Goal: Check status: Check status

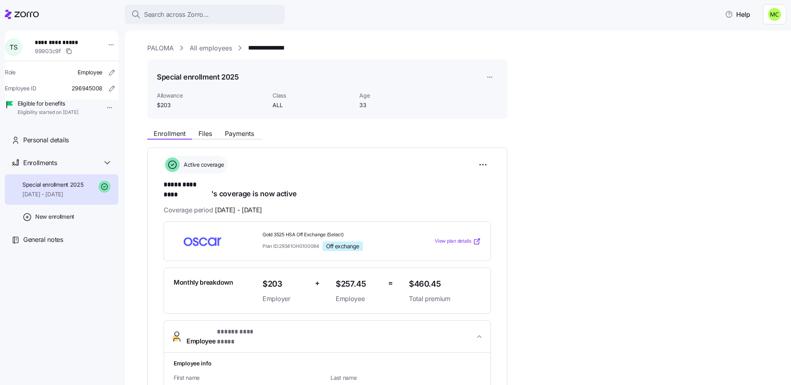
click at [160, 46] on link "PALOMA" at bounding box center [160, 48] width 26 height 10
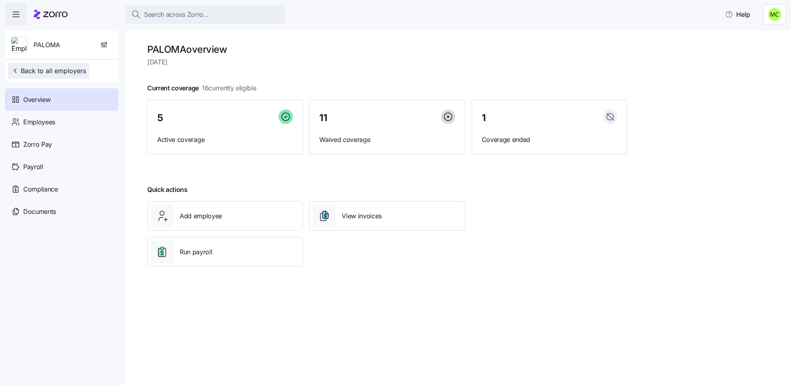
click at [77, 69] on span "Back to all employers" at bounding box center [48, 71] width 75 height 10
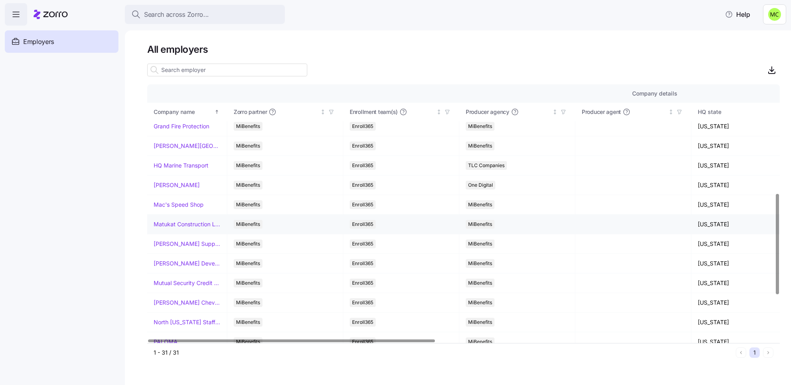
scroll to position [300, 0]
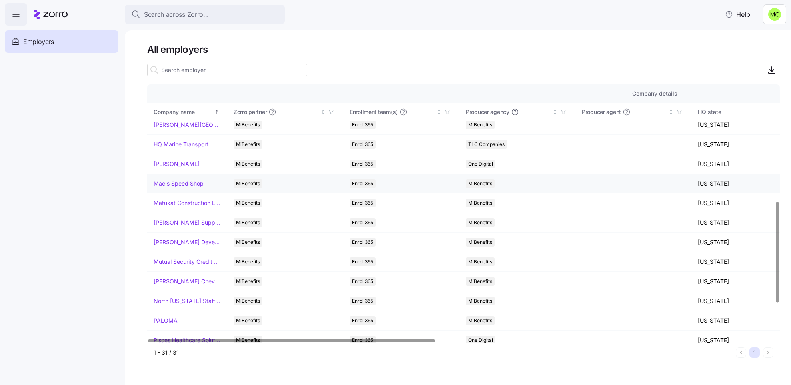
click at [172, 186] on link "Mac's Speed Shop" at bounding box center [179, 184] width 50 height 8
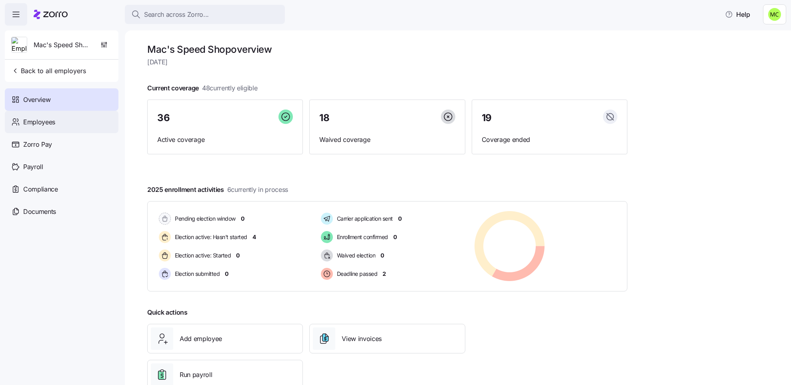
click at [66, 120] on div "Employees" at bounding box center [62, 122] width 114 height 22
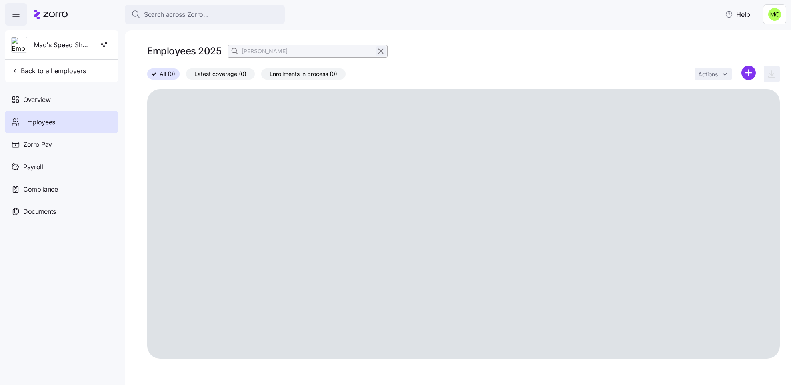
click at [380, 51] on icon "button" at bounding box center [381, 51] width 4 height 4
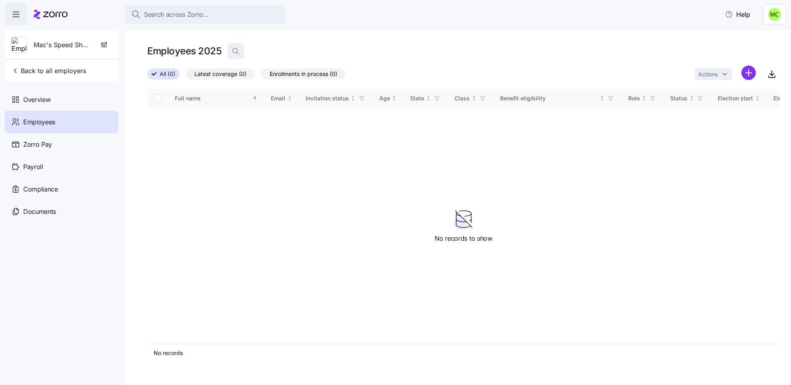
click at [234, 52] on icon "button" at bounding box center [236, 51] width 8 height 8
type input "l"
click at [70, 70] on span "Back to all employers" at bounding box center [48, 71] width 75 height 10
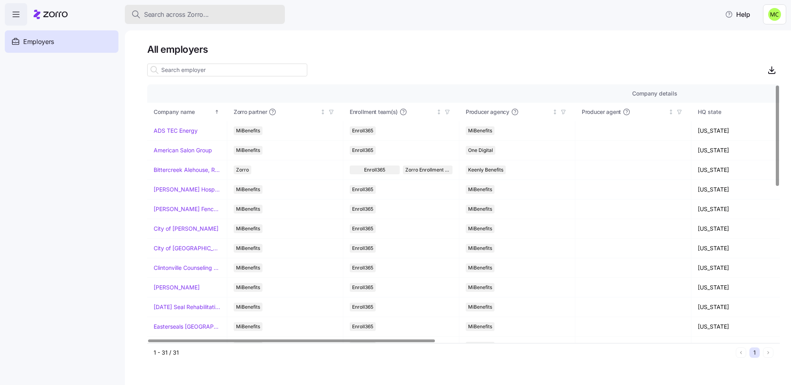
click at [182, 14] on span "Search across Zorro..." at bounding box center [176, 15] width 65 height 10
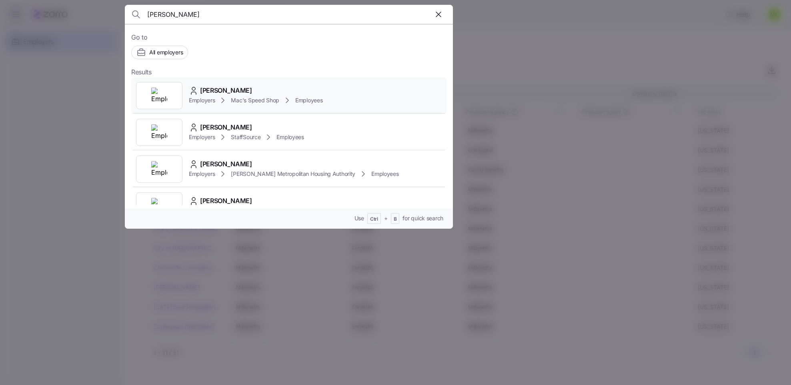
type input "[PERSON_NAME]"
click at [216, 96] on div "Employers Mac's Speed Shop Employees" at bounding box center [256, 101] width 134 height 10
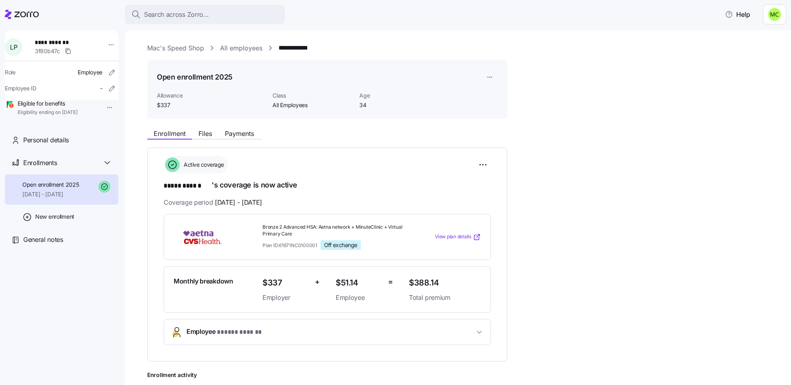
scroll to position [60, 0]
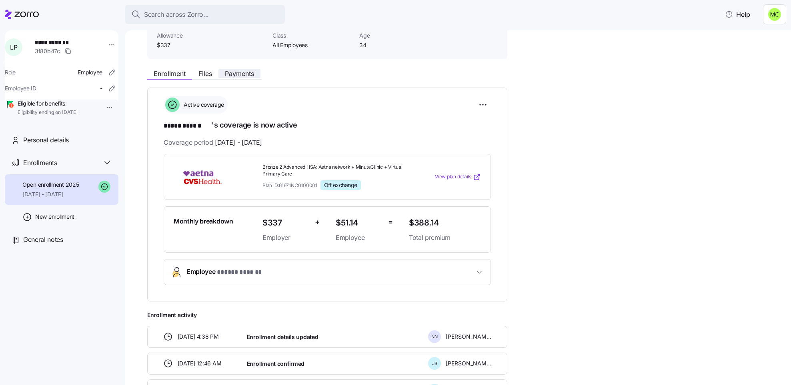
click at [244, 70] on span "Payments" at bounding box center [239, 73] width 29 height 6
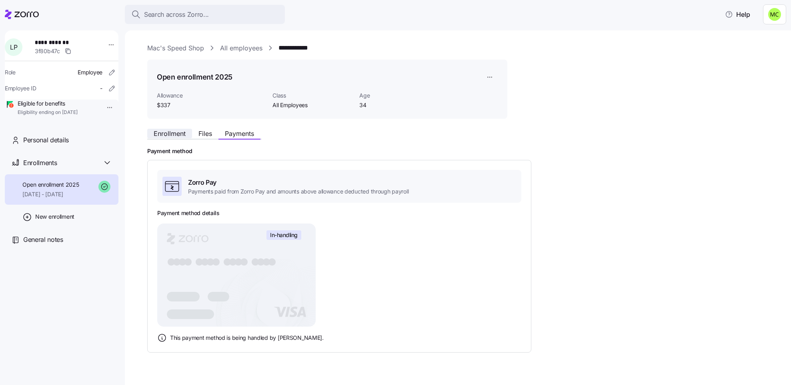
click at [176, 130] on span "Enrollment" at bounding box center [170, 133] width 32 height 6
